Goal: Transaction & Acquisition: Subscribe to service/newsletter

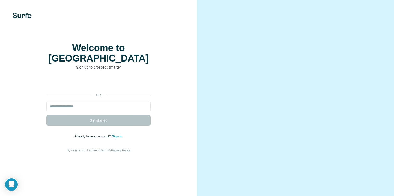
click at [130, 110] on input "email" at bounding box center [98, 106] width 104 height 9
click at [103, 109] on input "email" at bounding box center [98, 106] width 104 height 9
click at [79, 97] on div "or" at bounding box center [98, 95] width 104 height 5
click at [96, 108] on input "email" at bounding box center [98, 106] width 104 height 9
type input "**********"
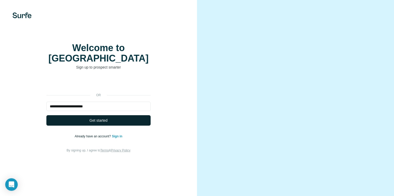
click at [86, 124] on button "Get started" at bounding box center [98, 120] width 104 height 10
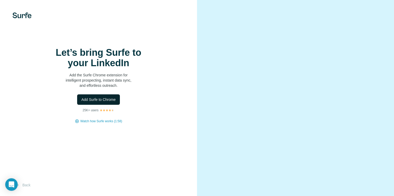
click at [114, 102] on span "Add Surfe to Chrome" at bounding box center [98, 99] width 34 height 5
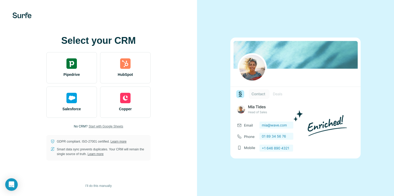
click at [99, 128] on span "Start with Google Sheets" at bounding box center [106, 126] width 35 height 5
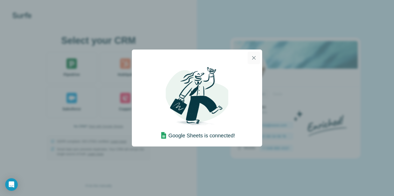
click at [253, 57] on icon "button" at bounding box center [253, 58] width 6 height 6
click at [255, 59] on icon "button" at bounding box center [253, 58] width 6 height 6
click at [213, 166] on div "Google Sheets is connected!" at bounding box center [197, 98] width 394 height 196
